Goal: Navigation & Orientation: Go to known website

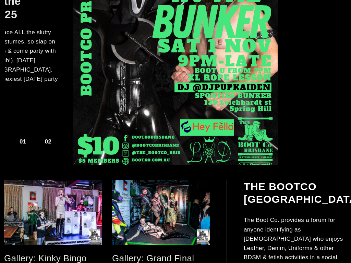
scroll to position [196, 0]
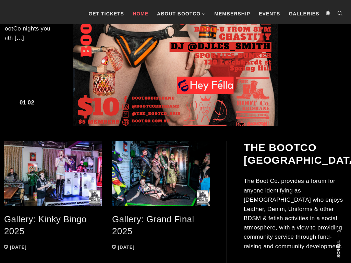
scroll to position [196, 0]
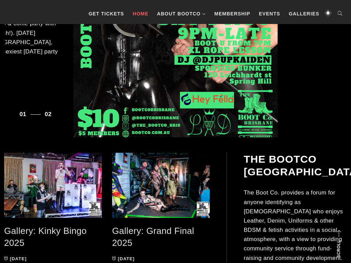
scroll to position [161, 0]
